Goal: Check status

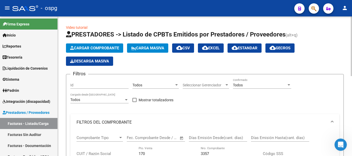
scroll to position [26, 0]
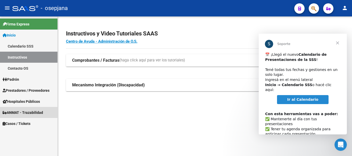
click at [18, 116] on link "ANMAT - Trazabilidad" at bounding box center [28, 112] width 57 height 11
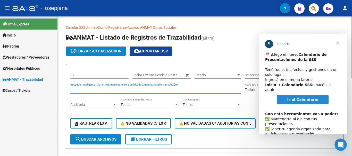
click at [108, 88] on input "Buscador Inteligente ...(gtin, lote, medicamento, apellido, documento, serial o…" at bounding box center [155, 90] width 170 height 4
type input "011071000103"
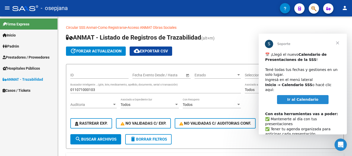
click at [338, 44] on span "Cerrar" at bounding box center [337, 43] width 19 height 19
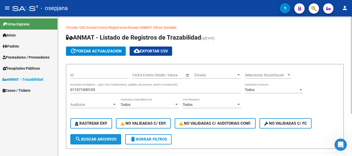
click at [94, 141] on span "search Buscar Archivos" at bounding box center [95, 139] width 41 height 5
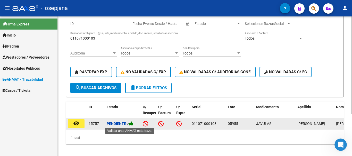
click at [133, 123] on icon at bounding box center [131, 123] width 5 height 5
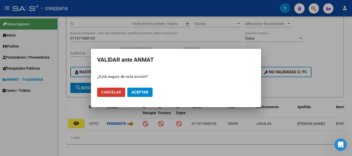
click at [149, 93] on button "Aceptar" at bounding box center [139, 92] width 25 height 9
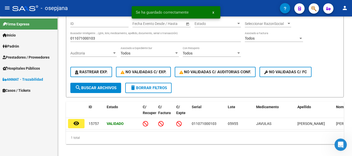
click at [149, 93] on button "delete Borrar Filtros" at bounding box center [148, 88] width 46 height 10
